Goal: Task Accomplishment & Management: Use online tool/utility

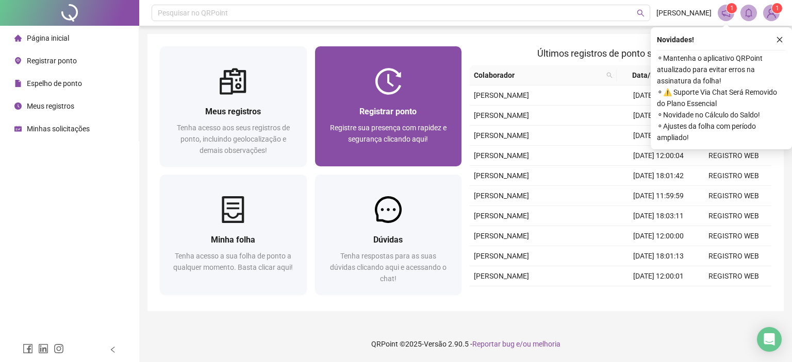
click at [385, 110] on span "Registrar ponto" at bounding box center [387, 112] width 57 height 10
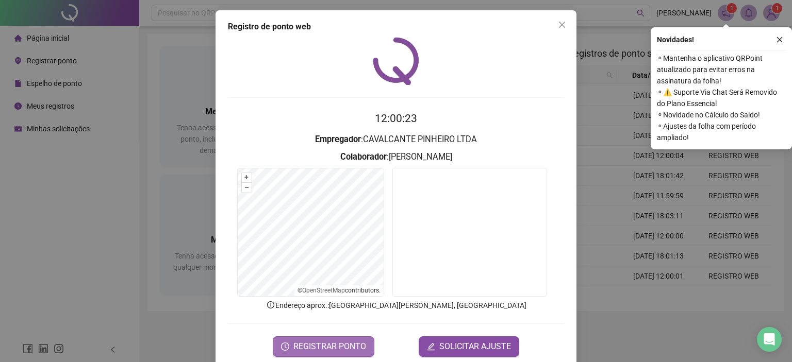
click at [318, 345] on span "REGISTRAR PONTO" at bounding box center [329, 347] width 73 height 12
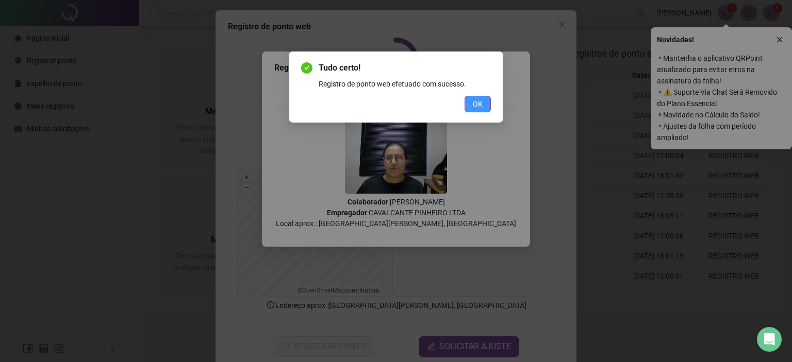
click at [480, 102] on span "OK" at bounding box center [478, 103] width 10 height 11
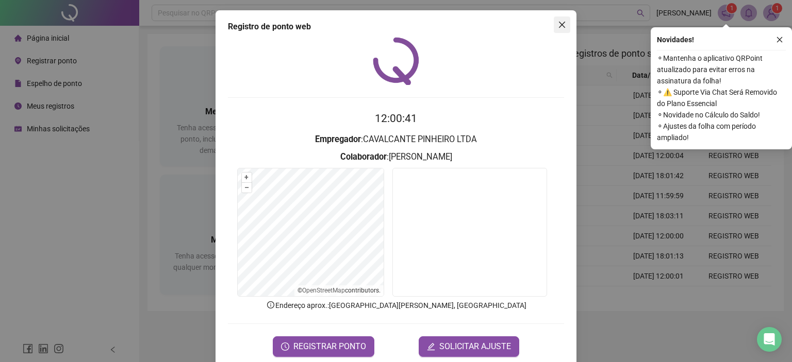
click at [559, 27] on icon "close" at bounding box center [562, 25] width 8 height 8
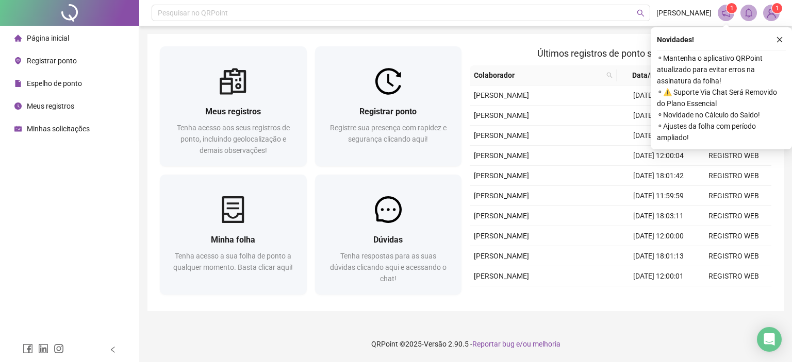
click at [72, 80] on span "Espelho de ponto" at bounding box center [54, 83] width 55 height 8
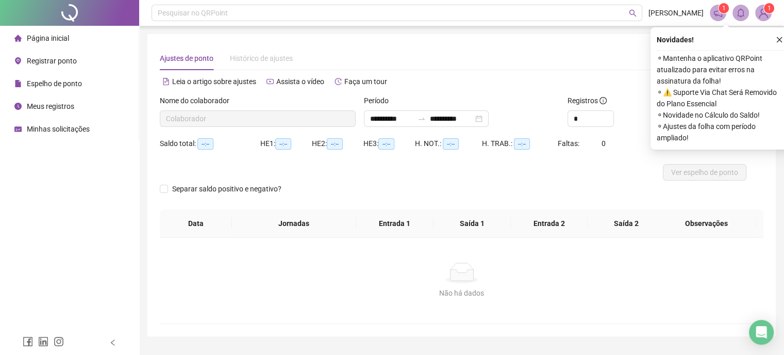
type input "**********"
click at [68, 41] on span "Página inicial" at bounding box center [48, 38] width 42 height 8
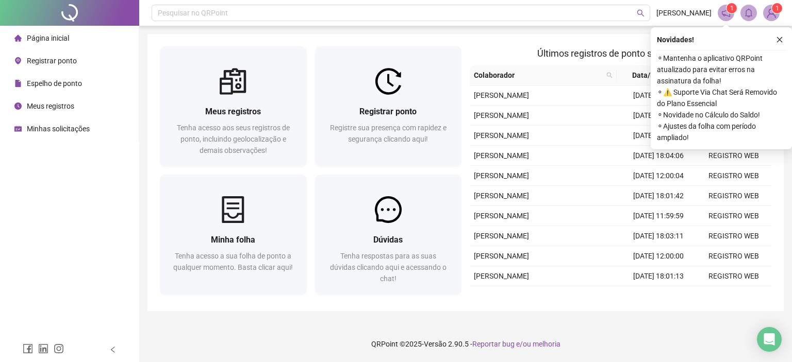
click at [55, 63] on span "Registrar ponto" at bounding box center [52, 61] width 50 height 8
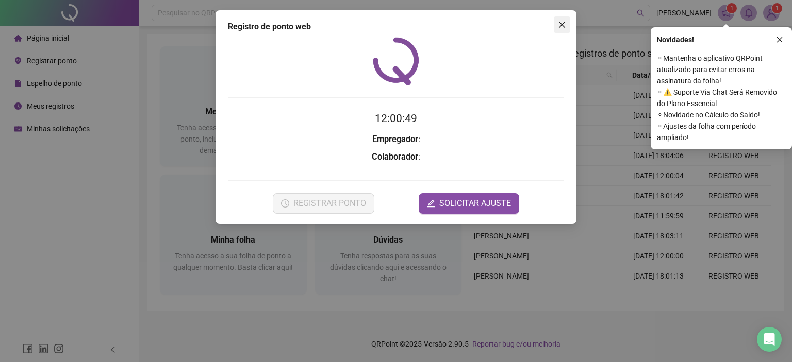
click at [559, 28] on icon "close" at bounding box center [562, 25] width 8 height 8
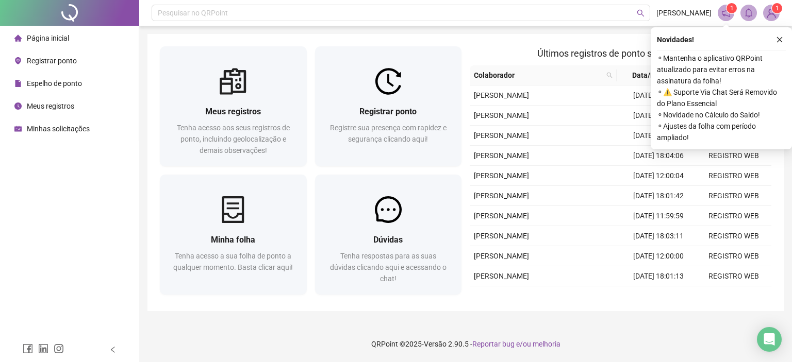
click at [66, 88] on div "Espelho de ponto" at bounding box center [48, 83] width 68 height 21
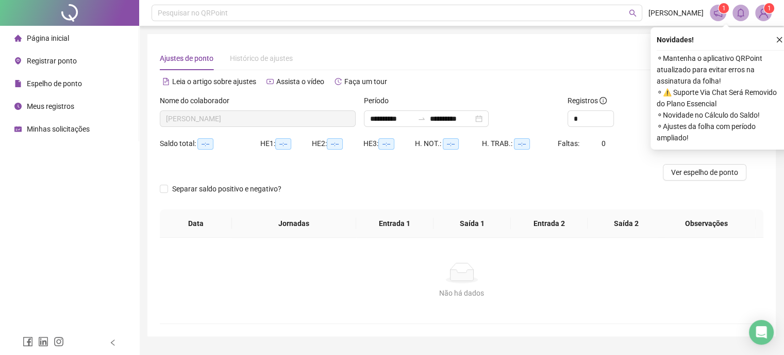
type input "**********"
click at [49, 40] on span "Página inicial" at bounding box center [48, 38] width 42 height 8
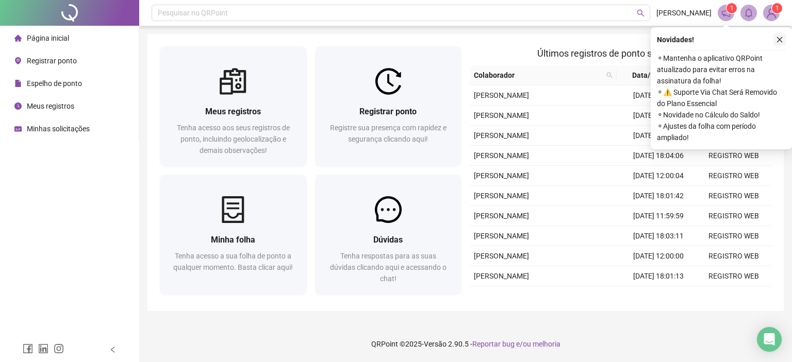
click at [779, 41] on icon "close" at bounding box center [779, 39] width 7 height 7
click at [778, 37] on icon "close" at bounding box center [779, 39] width 7 height 7
